Goal: Information Seeking & Learning: Check status

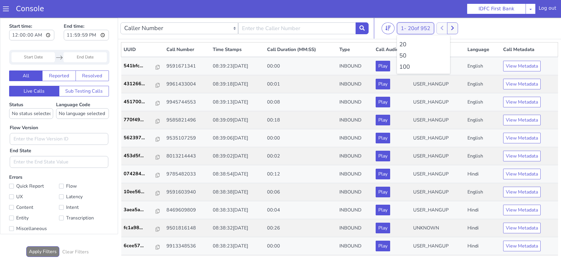
click at [421, 27] on span "20 of 952" at bounding box center [419, 28] width 22 height 7
click at [403, 69] on li "100" at bounding box center [423, 67] width 48 height 9
click at [313, 30] on input "text" at bounding box center [297, 28] width 118 height 12
type input "6352248031"
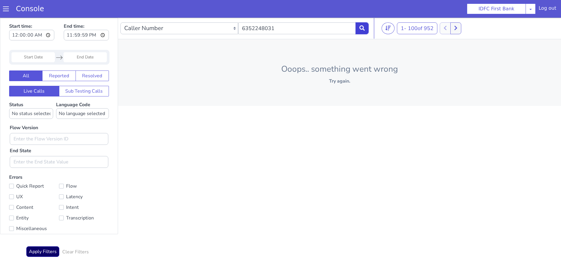
click at [363, 31] on button at bounding box center [362, 28] width 13 height 12
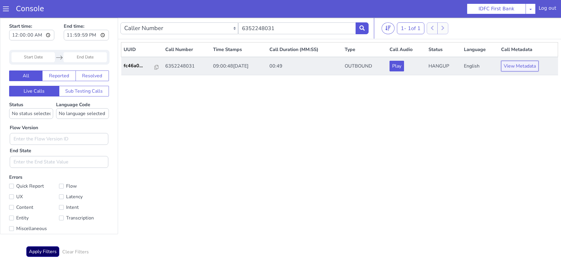
click at [533, 68] on button "View Metadata" at bounding box center [519, 66] width 37 height 11
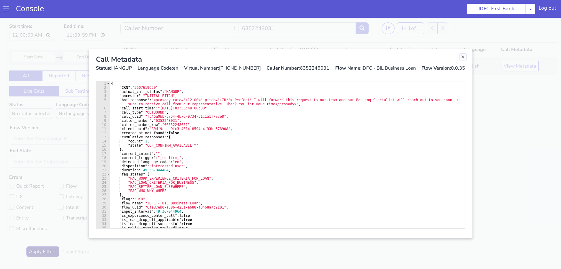
click at [462, 56] on link "Close" at bounding box center [463, 57] width 6 height 6
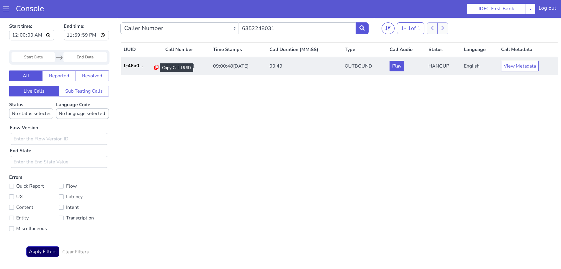
click at [155, 66] on icon at bounding box center [156, 67] width 4 height 5
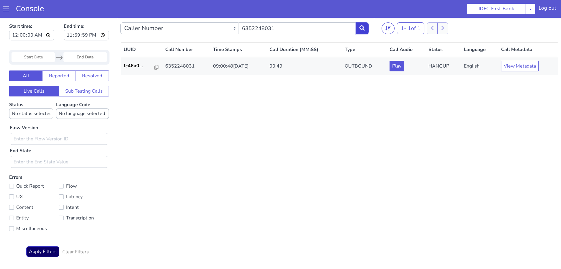
click at [364, 29] on icon at bounding box center [361, 27] width 5 height 5
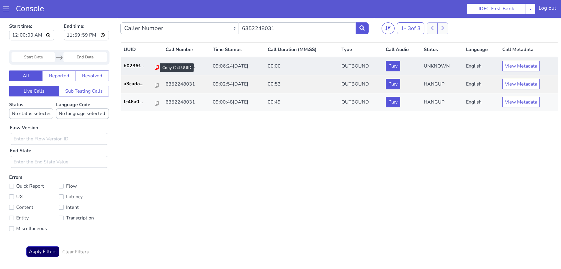
click at [155, 66] on icon at bounding box center [157, 67] width 4 height 5
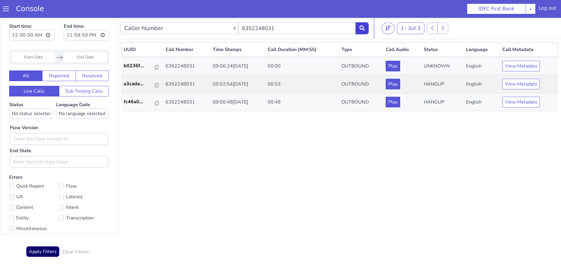
click at [362, 27] on icon at bounding box center [361, 27] width 5 height 5
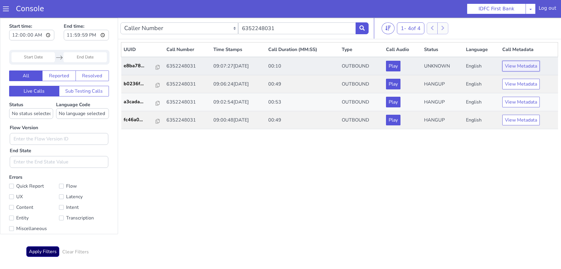
click at [520, 69] on button "View Metadata" at bounding box center [520, 66] width 37 height 11
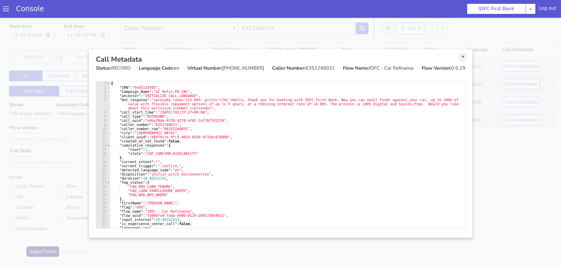
click at [463, 58] on link "Close" at bounding box center [463, 57] width 6 height 6
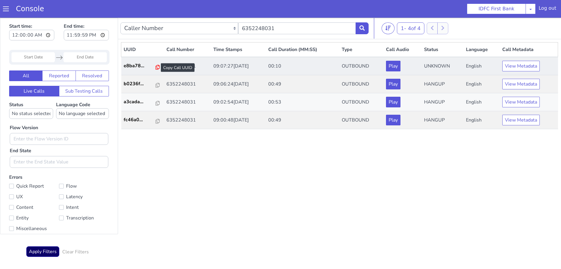
click at [156, 67] on icon at bounding box center [158, 67] width 4 height 5
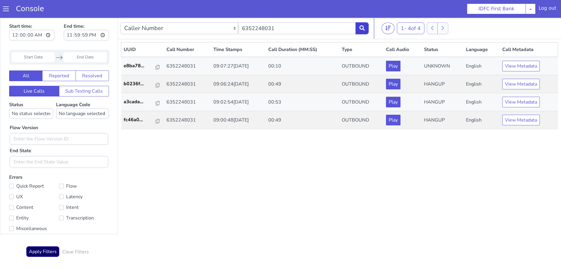
click at [362, 29] on icon at bounding box center [361, 27] width 5 height 5
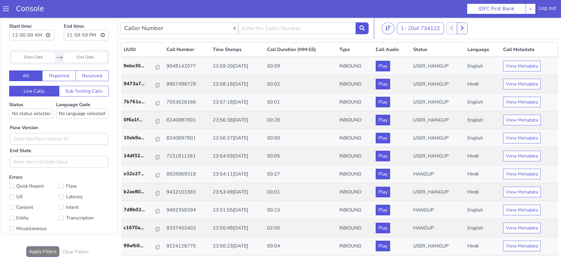
click at [4, 9] on span at bounding box center [6, 9] width 6 height 6
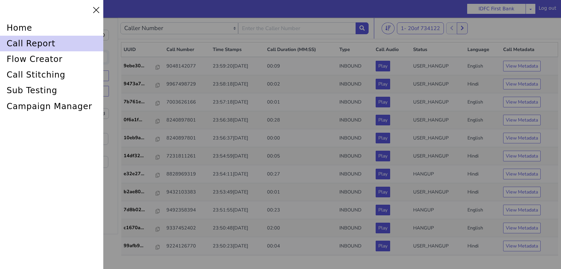
click at [19, 38] on div "call report" at bounding box center [51, 44] width 103 height 16
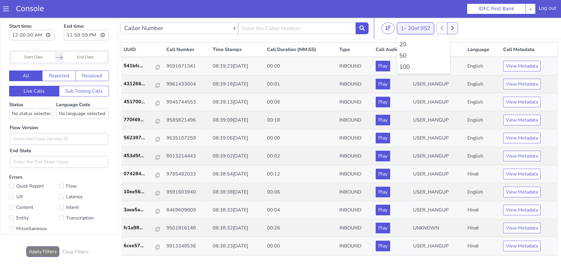
click at [426, 28] on span "20 of 952" at bounding box center [419, 28] width 22 height 7
click at [403, 65] on li "100" at bounding box center [423, 67] width 48 height 9
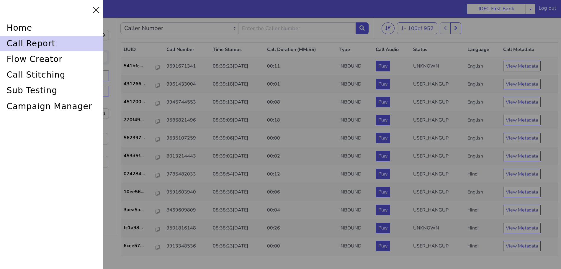
click at [18, 41] on div "call report" at bounding box center [51, 44] width 103 height 16
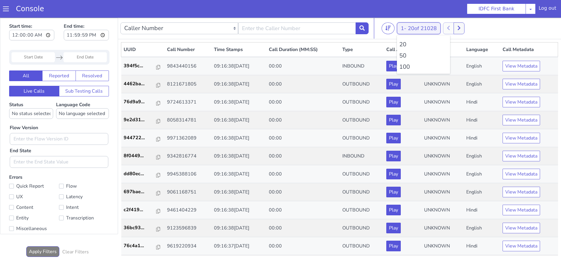
click at [415, 32] on span "20 of 21028" at bounding box center [421, 31] width 29 height 7
